Goal: Find specific page/section: Find specific page/section

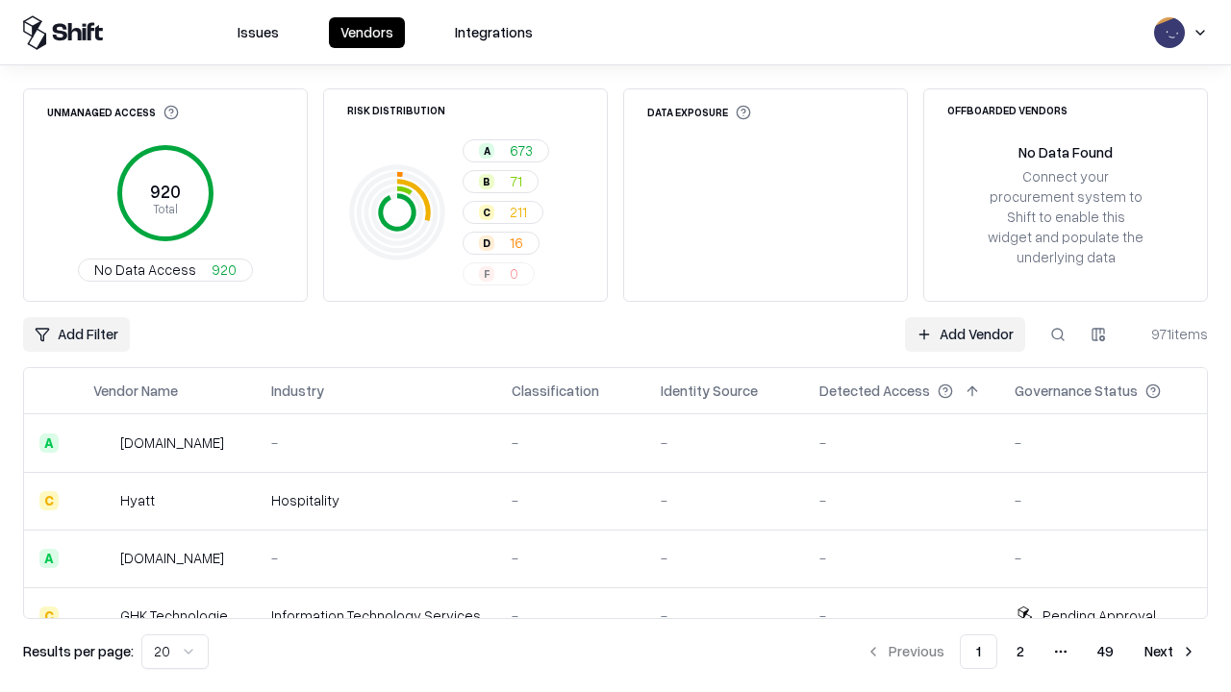
click at [616, 346] on div "Add Filter Add Vendor 971 items" at bounding box center [615, 334] width 1185 height 35
click at [76, 335] on html "Issues Vendors Integrations Unmanaged Access 920 Total No Data Access 920 Risk …" at bounding box center [615, 346] width 1231 height 692
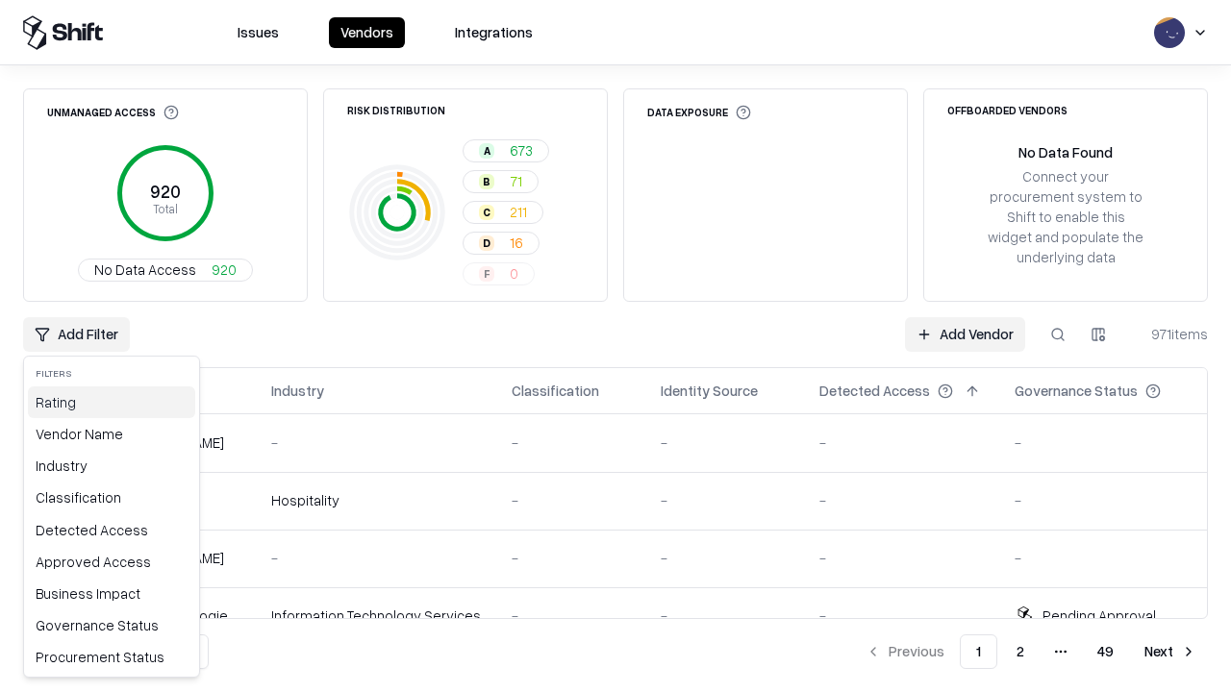
click at [112, 402] on div "Rating" at bounding box center [111, 403] width 167 height 32
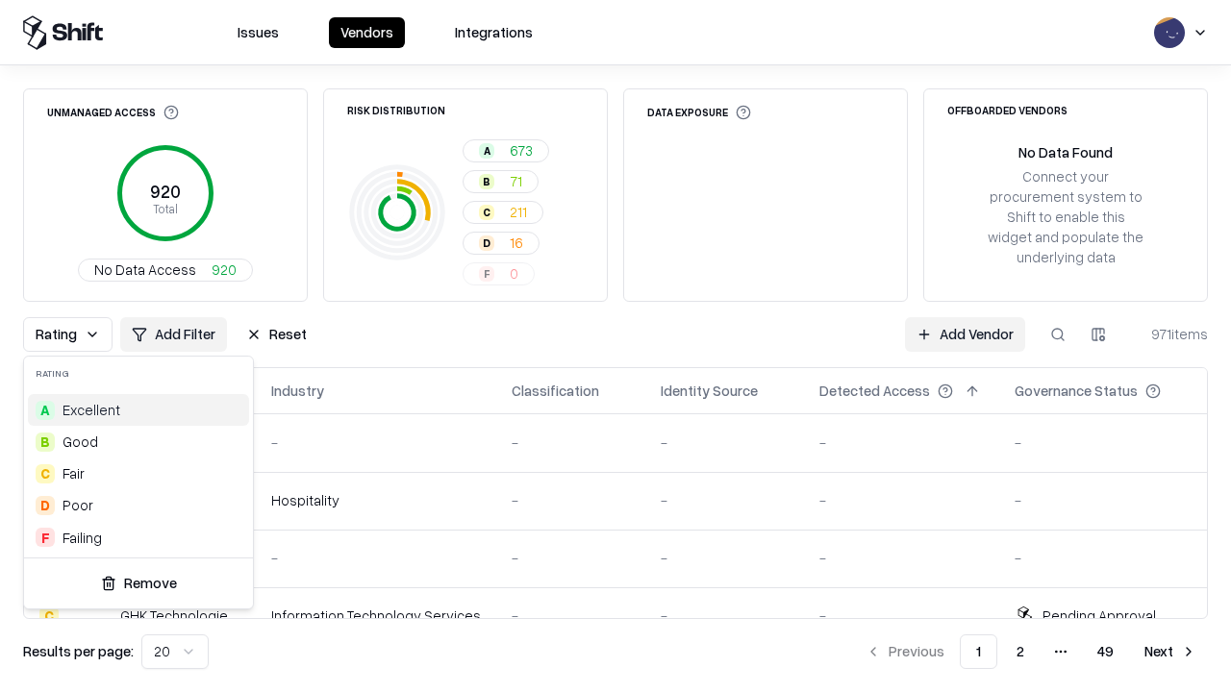
click at [616, 346] on html "Issues Vendors Integrations Unmanaged Access 920 Total No Data Access 920 Risk …" at bounding box center [615, 346] width 1231 height 692
click at [616, 346] on div "Rating Add Filter Reset Add Vendor 971 items" at bounding box center [615, 334] width 1185 height 35
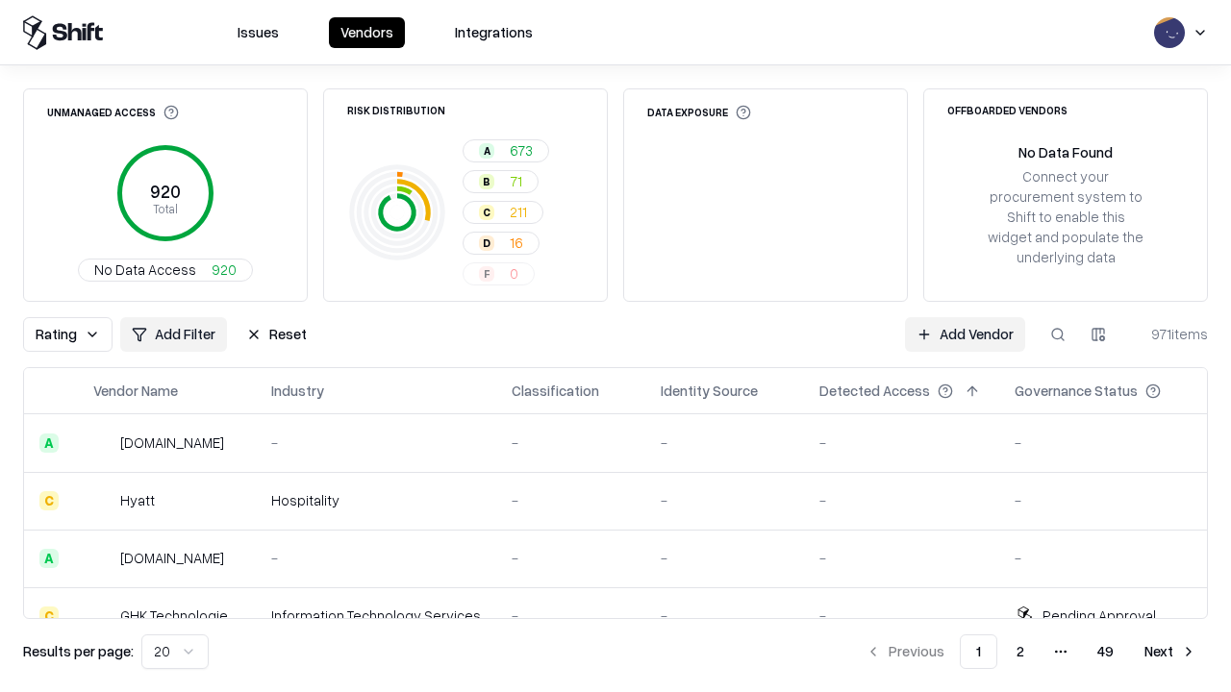
click at [276, 335] on button "Reset" at bounding box center [277, 334] width 84 height 35
click at [616, 346] on div "Add Filter Add Vendor 971 items" at bounding box center [615, 334] width 1185 height 35
click at [76, 335] on html "Issues Vendors Integrations Unmanaged Access 920 Total No Data Access 920 Risk …" at bounding box center [615, 346] width 1231 height 692
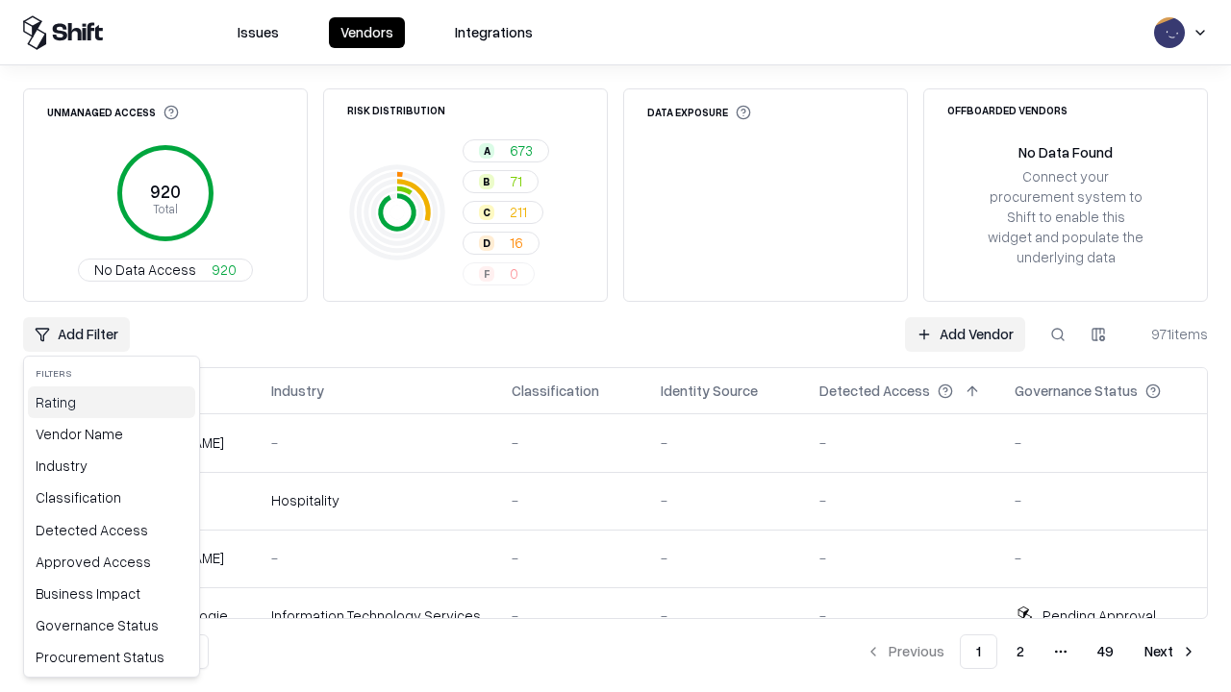
click at [112, 402] on div "Rating" at bounding box center [111, 403] width 167 height 32
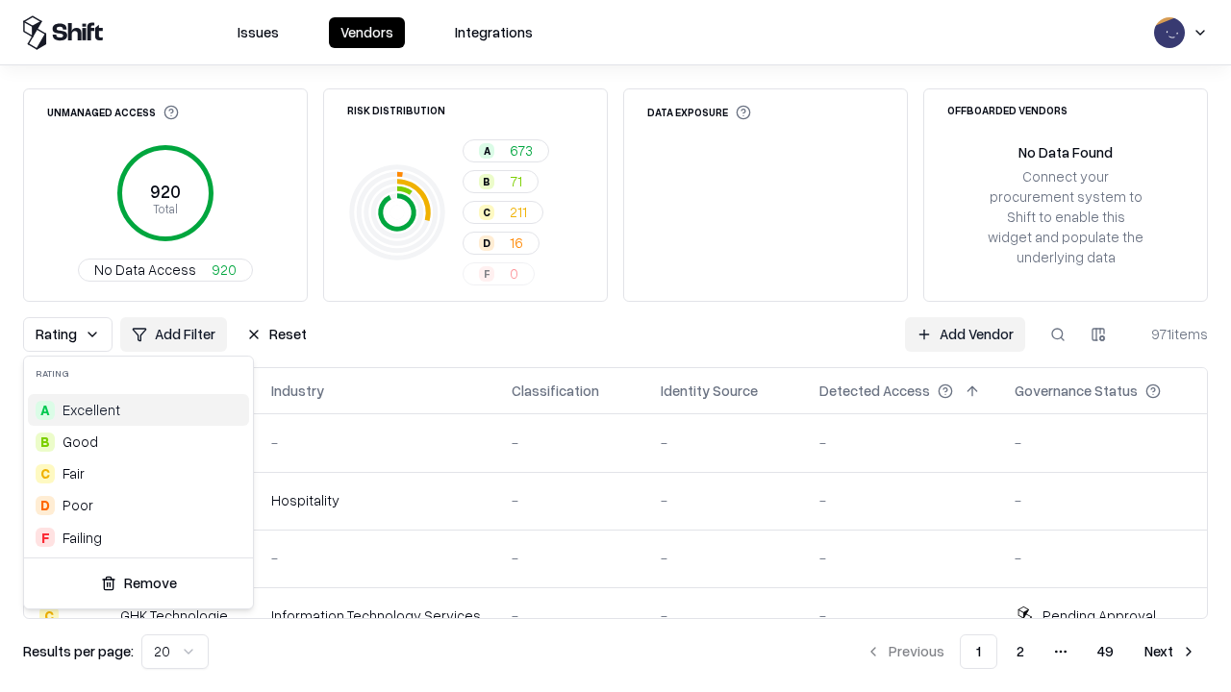
click at [138, 538] on div "F Failing" at bounding box center [138, 538] width 221 height 32
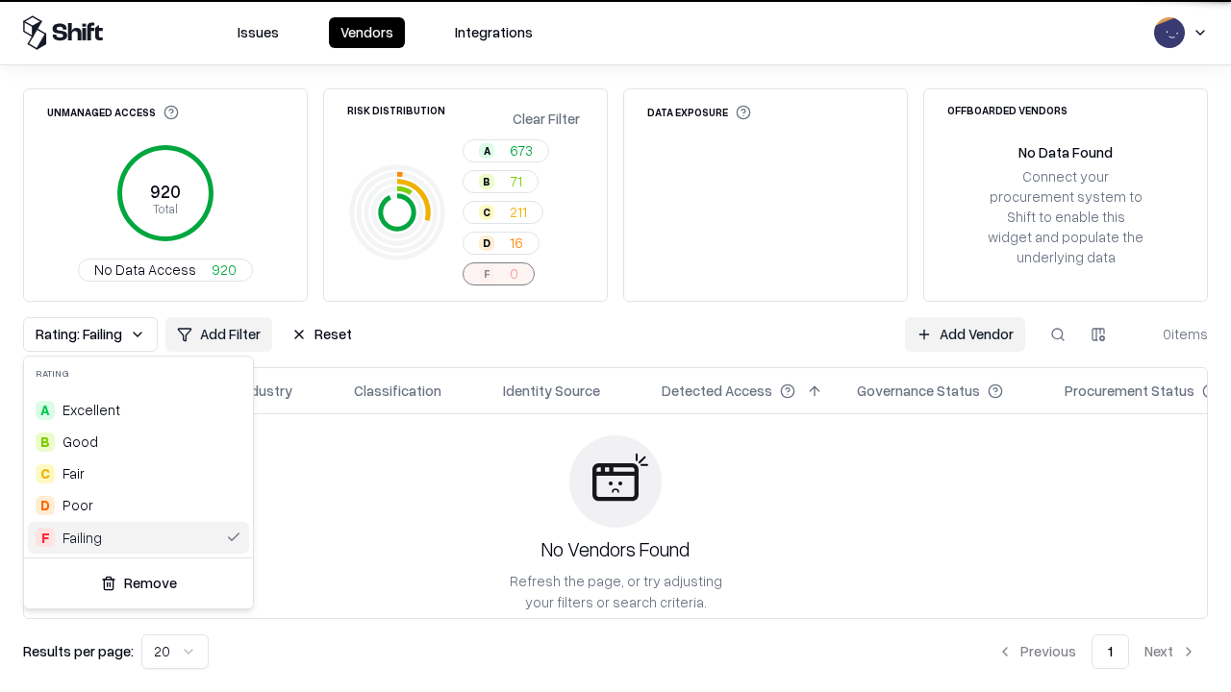
click at [616, 346] on html "Issues Vendors Integrations Unmanaged Access 920 Total No Data Access 920 Risk …" at bounding box center [615, 346] width 1231 height 692
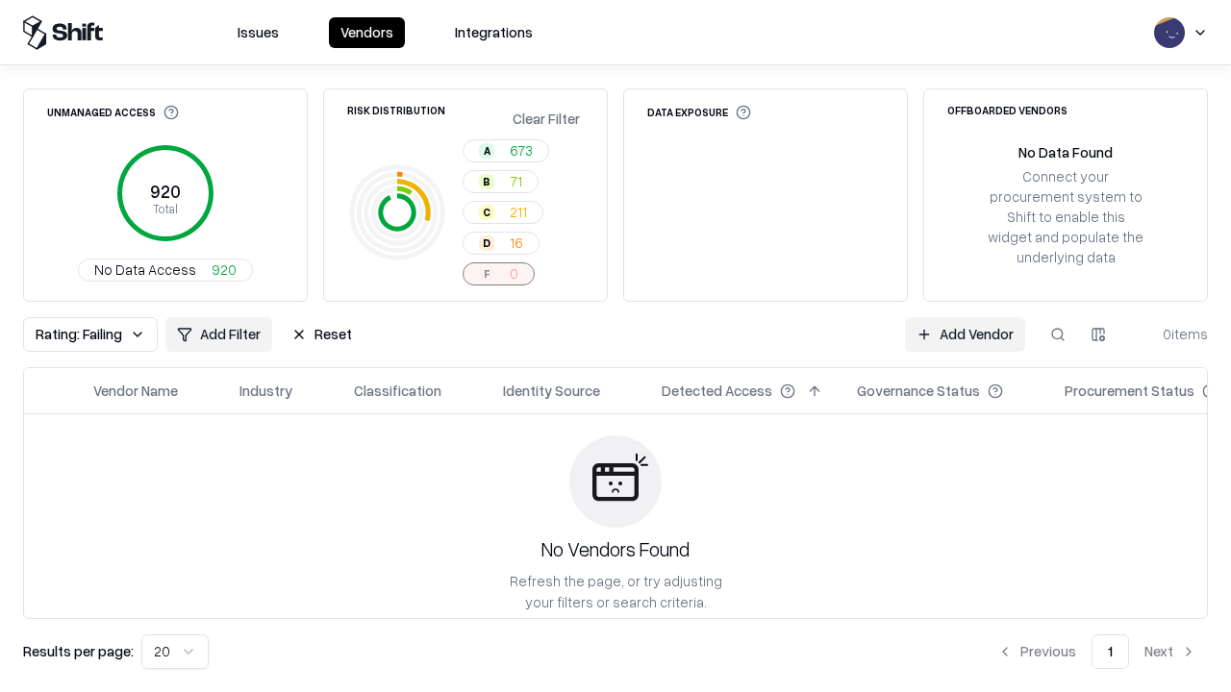
click at [616, 346] on div "Rating: Failing Add Filter Reset Add Vendor 0 items" at bounding box center [615, 334] width 1185 height 35
click at [321, 335] on button "Reset" at bounding box center [322, 334] width 84 height 35
click at [616, 346] on div "Add Filter Add Vendor 0 items" at bounding box center [615, 334] width 1185 height 35
click at [76, 335] on html "Issues Vendors Integrations Unmanaged Access 920 Total No Data Access 920 Risk …" at bounding box center [615, 346] width 1231 height 692
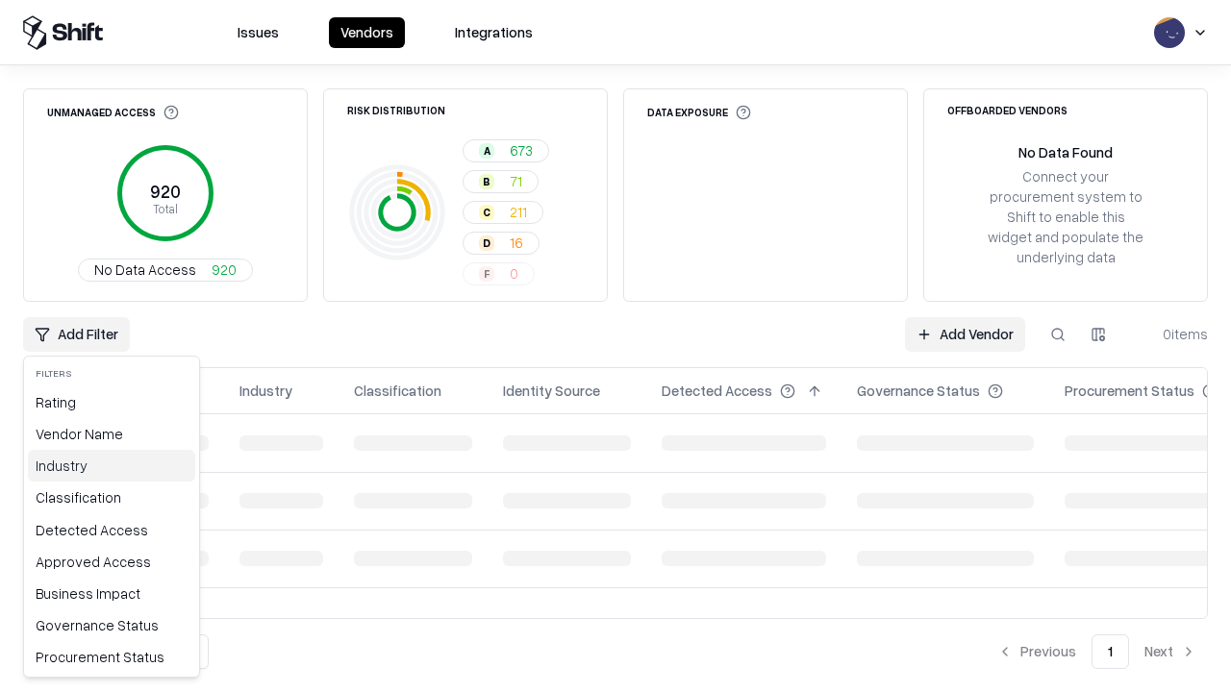
click at [112, 466] on div "Industry" at bounding box center [111, 466] width 167 height 32
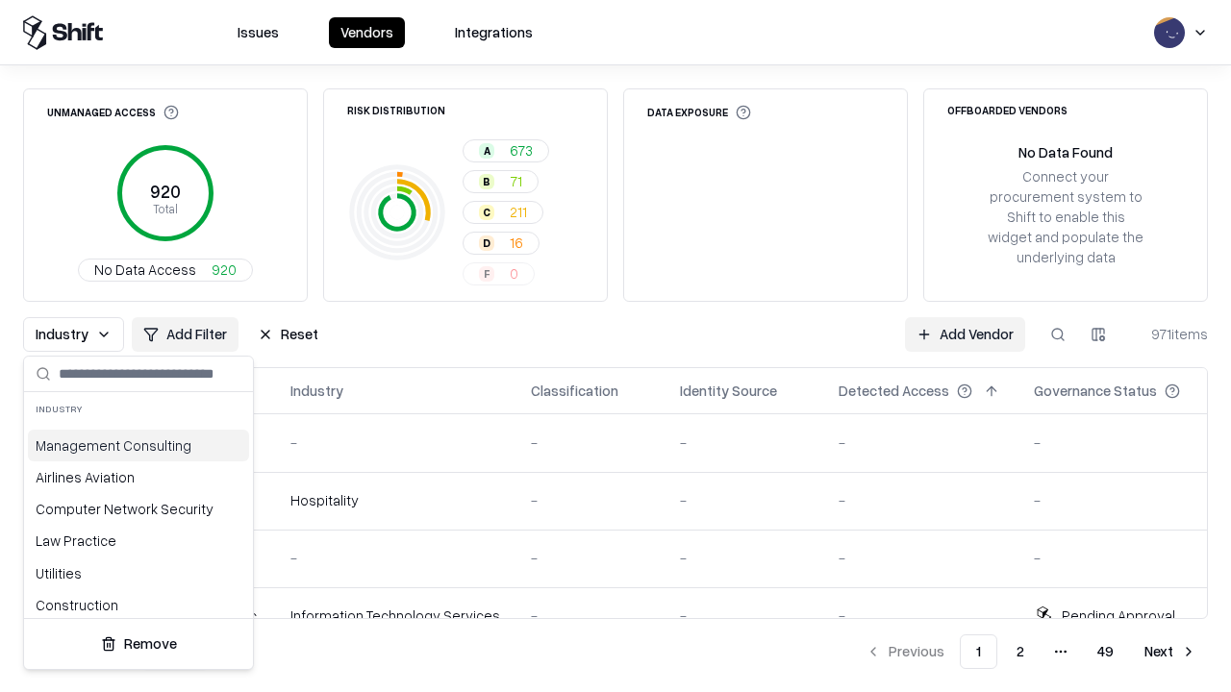
click at [616, 346] on html "Issues Vendors Integrations Unmanaged Access 920 Total No Data Access 920 Risk …" at bounding box center [615, 346] width 1231 height 692
click at [288, 335] on button "Reset" at bounding box center [288, 334] width 84 height 35
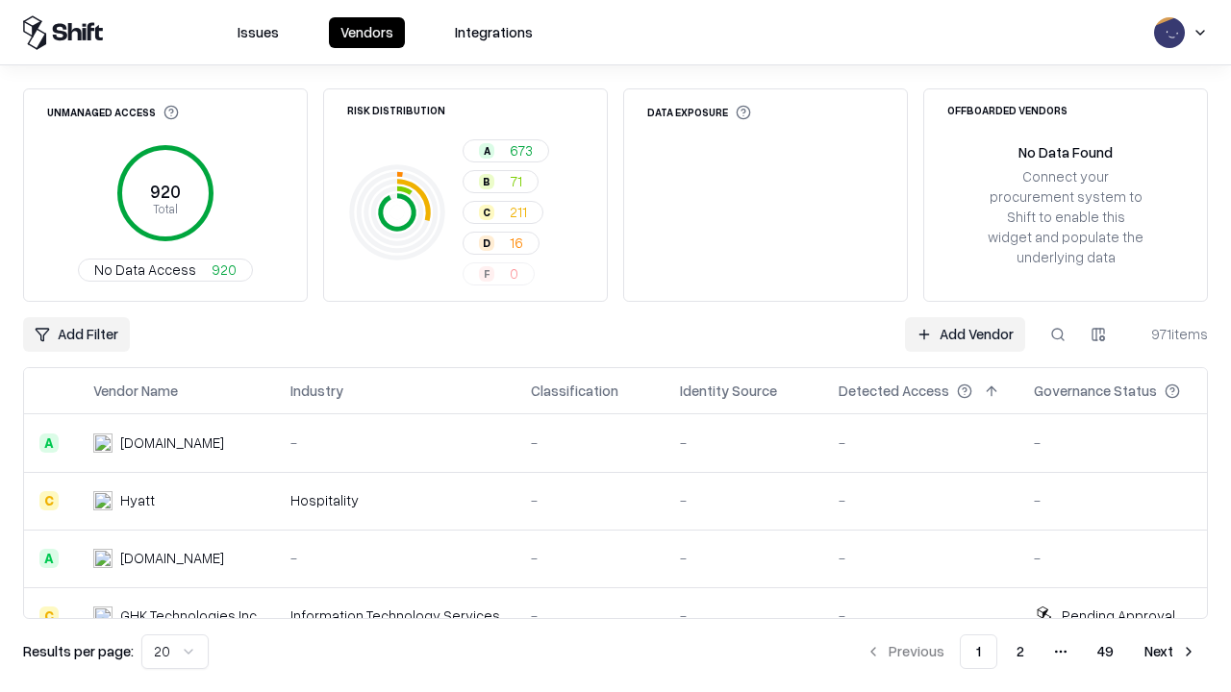
click at [616, 346] on div "Add Filter Add Vendor 971 items" at bounding box center [615, 334] width 1185 height 35
click at [76, 335] on html "Issues Vendors Integrations Unmanaged Access 920 Total No Data Access 920 Risk …" at bounding box center [615, 346] width 1231 height 692
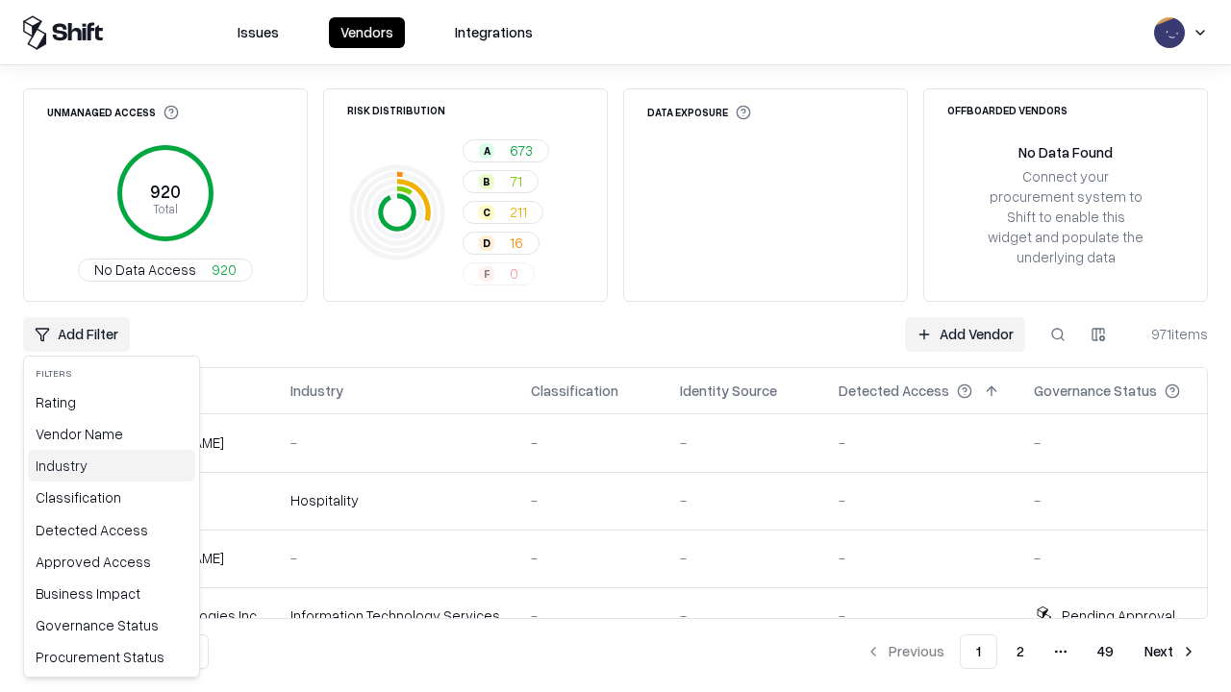
click at [112, 466] on div "Industry" at bounding box center [111, 466] width 167 height 32
